Goal: Navigation & Orientation: Understand site structure

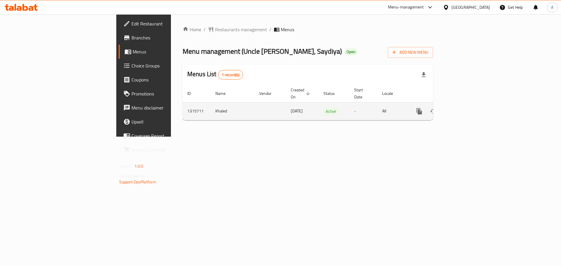
click at [468, 104] on link "enhanced table" at bounding box center [461, 111] width 14 height 14
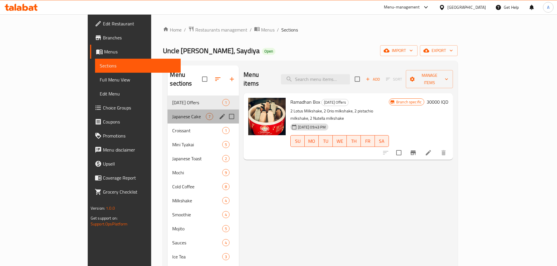
click at [167, 110] on div "Japanese Cake 7" at bounding box center [202, 117] width 71 height 14
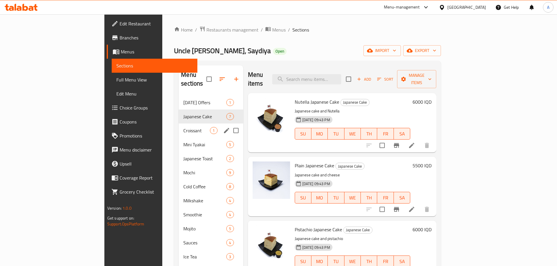
click at [178, 124] on div "Croissant 1" at bounding box center [210, 131] width 64 height 14
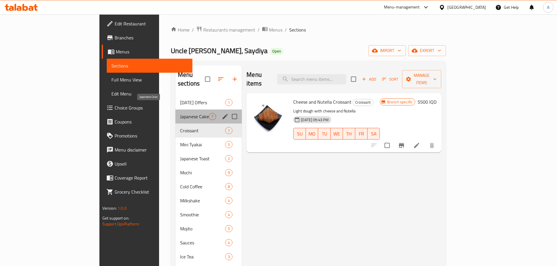
click at [180, 113] on span "Japanese Cake" at bounding box center [194, 116] width 29 height 7
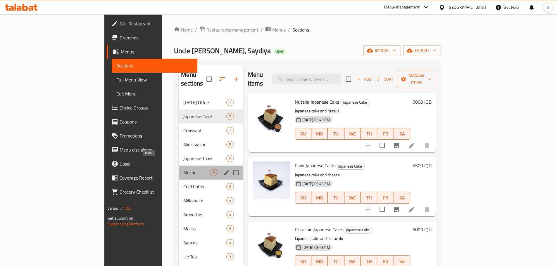
click at [183, 169] on span "Mochi" at bounding box center [196, 172] width 27 height 7
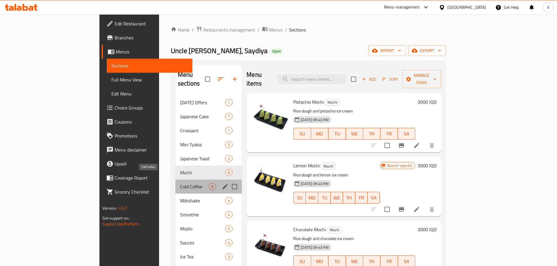
click at [180, 183] on span "Cold Coffee" at bounding box center [194, 186] width 29 height 7
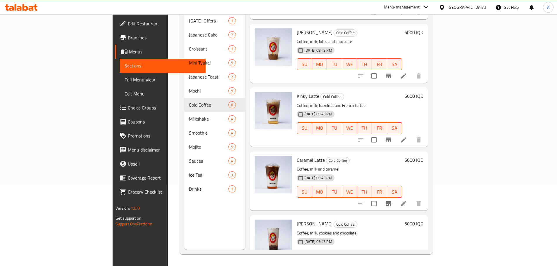
scroll to position [259, 0]
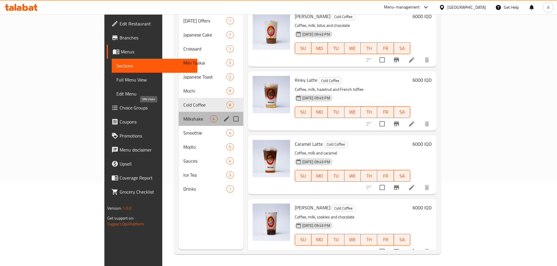
click at [183, 115] on span "Milkshake" at bounding box center [196, 118] width 27 height 7
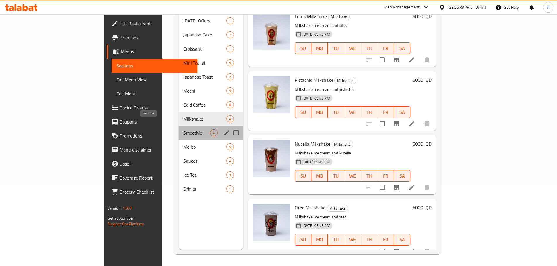
click at [183, 129] on span "Smoothie" at bounding box center [196, 132] width 27 height 7
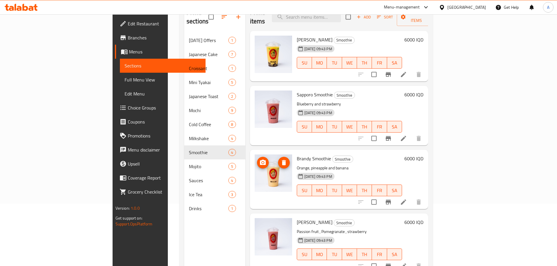
scroll to position [53, 0]
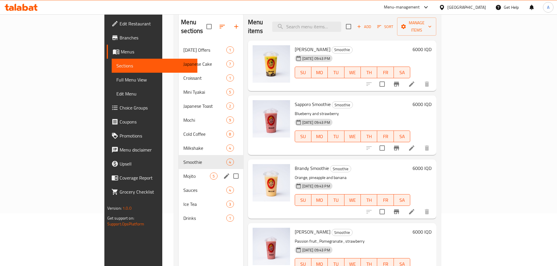
click at [183, 173] on span "Mojito" at bounding box center [196, 176] width 27 height 7
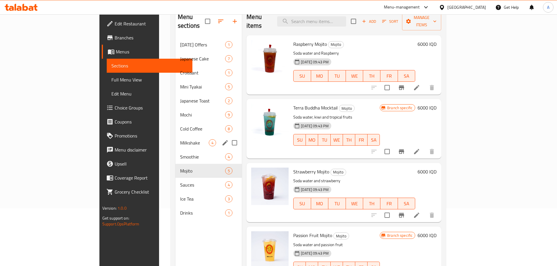
scroll to position [58, 0]
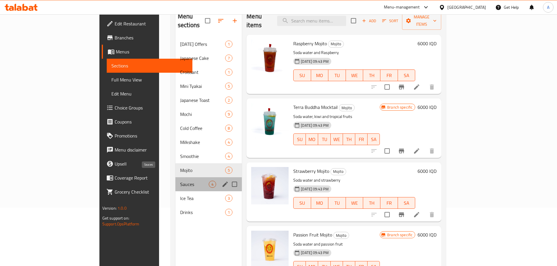
click at [180, 181] on span "Sauces" at bounding box center [194, 184] width 29 height 7
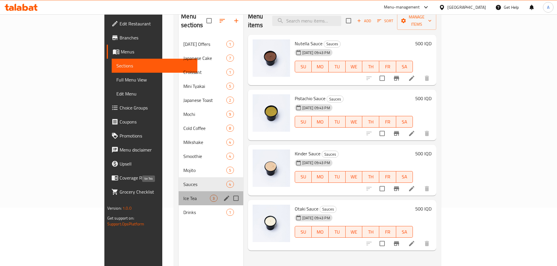
click at [183, 195] on span "Ice Tea" at bounding box center [196, 198] width 27 height 7
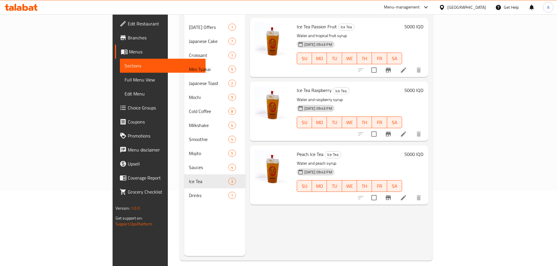
scroll to position [82, 0]
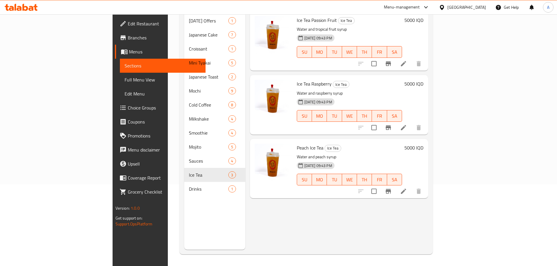
click at [184, 192] on div "Menu sections Ramadan Offers 1 Japanese Cake 7 Croissant 1 Mini Tyakai 5 Japane…" at bounding box center [214, 117] width 61 height 266
click at [184, 191] on div "Menu sections Ramadan Offers 1 Japanese Cake 7 Croissant 1 Mini Tyakai 5 Japane…" at bounding box center [214, 117] width 61 height 266
click at [184, 189] on nav "Ramadan Offers 1 Japanese Cake 7 Croissant 1 Mini Tyakai 5 Japanese Toast 2 Moc…" at bounding box center [214, 104] width 61 height 187
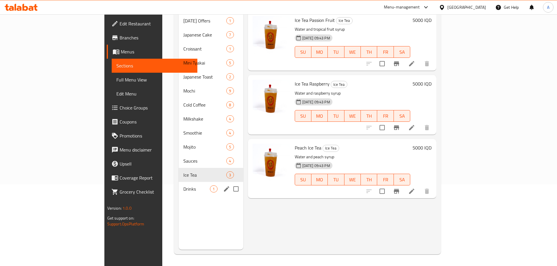
click at [183, 186] on span "Drinks" at bounding box center [196, 189] width 27 height 7
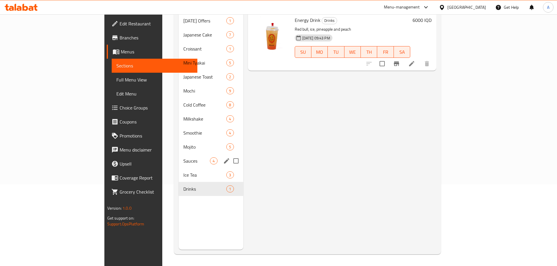
click at [178, 157] on div "Sauces 4" at bounding box center [210, 161] width 64 height 14
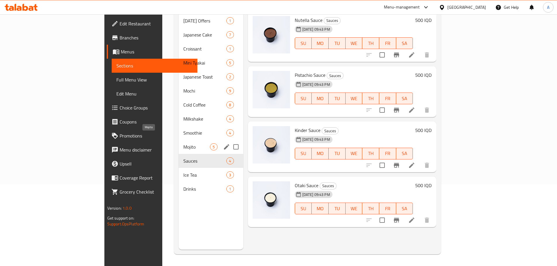
click at [183, 143] on span "Mojito" at bounding box center [196, 146] width 27 height 7
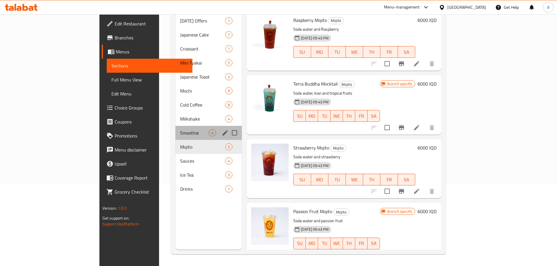
click at [175, 128] on div "Smoothie 4" at bounding box center [208, 133] width 66 height 14
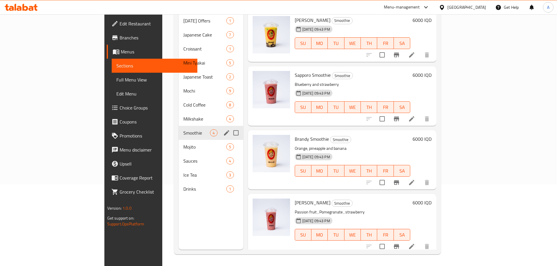
click at [183, 115] on span "Milkshake" at bounding box center [204, 118] width 43 height 7
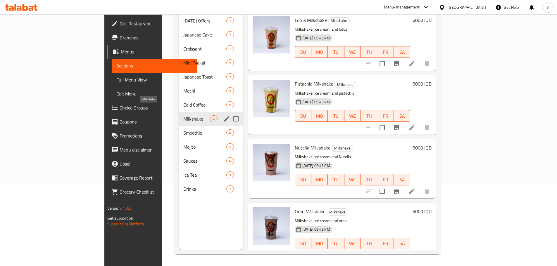
click at [183, 101] on span "Cold Coffee" at bounding box center [204, 104] width 43 height 7
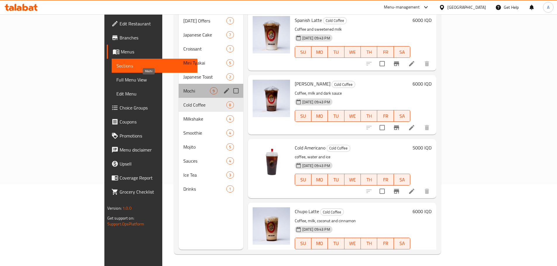
click at [183, 87] on span "Mochi" at bounding box center [196, 90] width 27 height 7
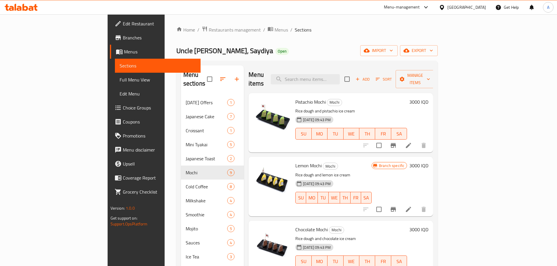
click at [123, 39] on span "Branches" at bounding box center [159, 37] width 73 height 7
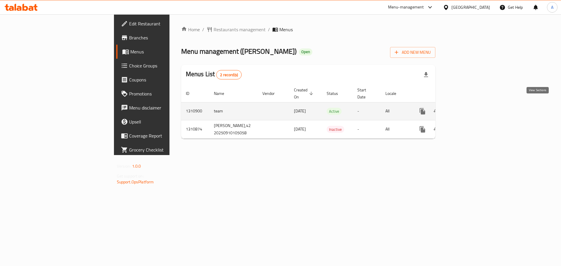
click at [468, 108] on icon "enhanced table" at bounding box center [464, 111] width 7 height 7
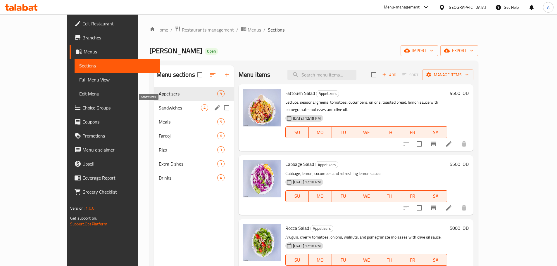
click at [167, 109] on span "Sandwiches" at bounding box center [180, 107] width 42 height 7
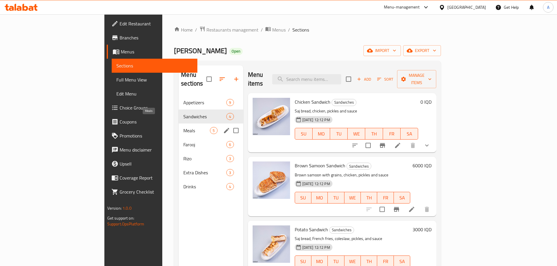
click at [183, 127] on span "Meals" at bounding box center [196, 130] width 27 height 7
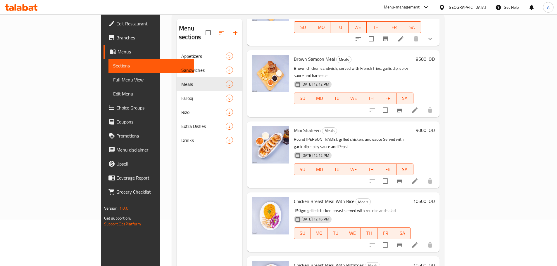
scroll to position [82, 0]
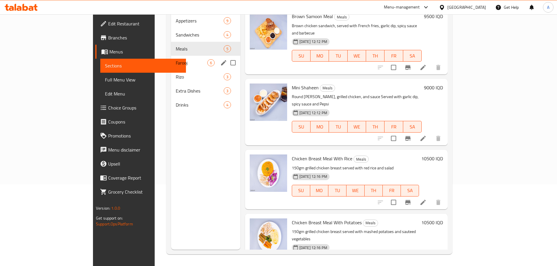
click at [171, 60] on div "Farooj 6" at bounding box center [205, 63] width 69 height 14
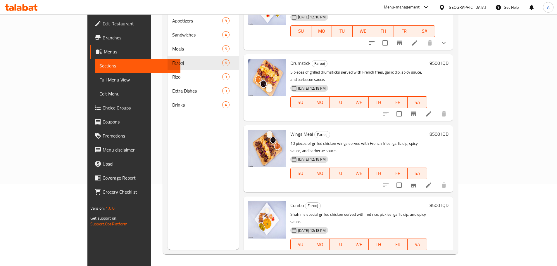
scroll to position [131, 0]
